Goal: Transaction & Acquisition: Purchase product/service

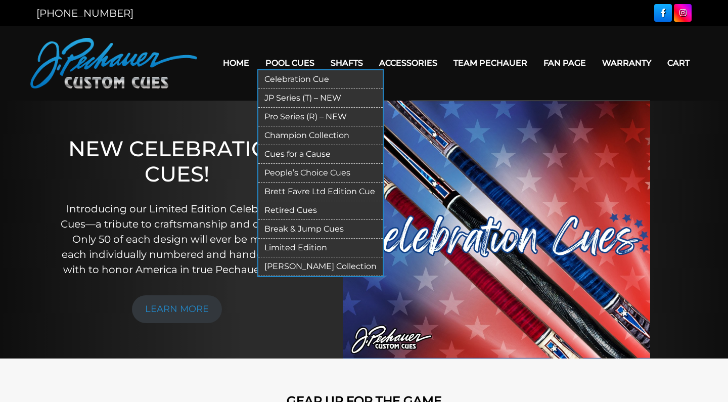
click at [276, 97] on link "JP Series (T) – NEW" at bounding box center [320, 98] width 124 height 19
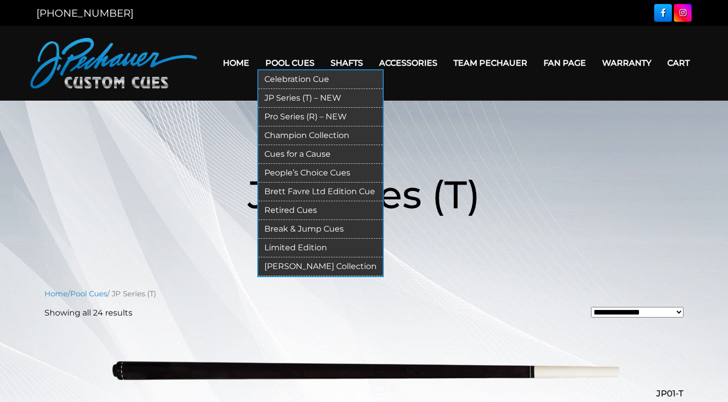
click at [278, 115] on link "Pro Series (R) – NEW" at bounding box center [320, 117] width 124 height 19
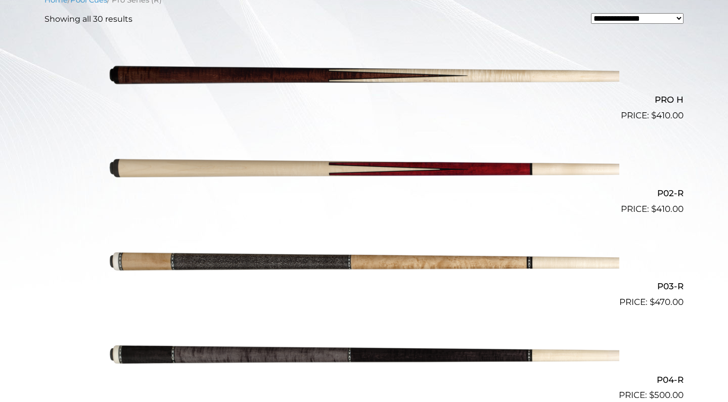
scroll to position [294, 0]
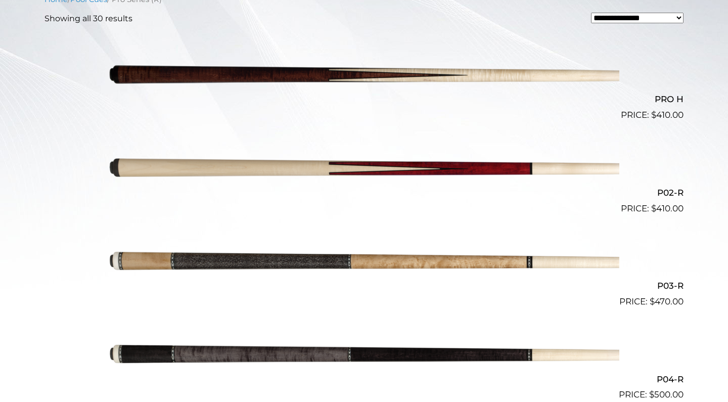
click at [453, 168] on img at bounding box center [364, 168] width 510 height 85
